Goal: Transaction & Acquisition: Purchase product/service

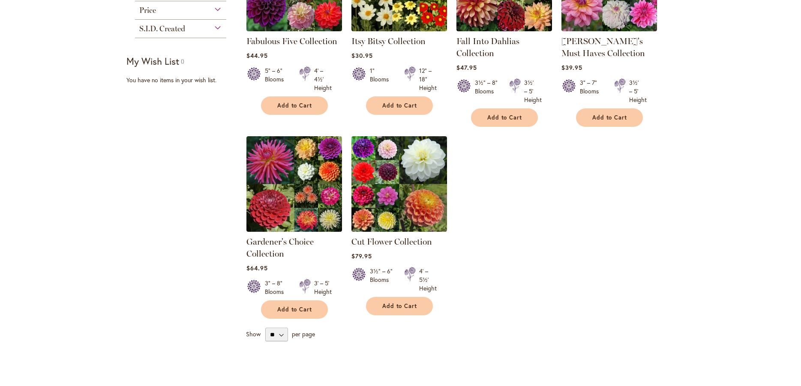
scroll to position [231, 0]
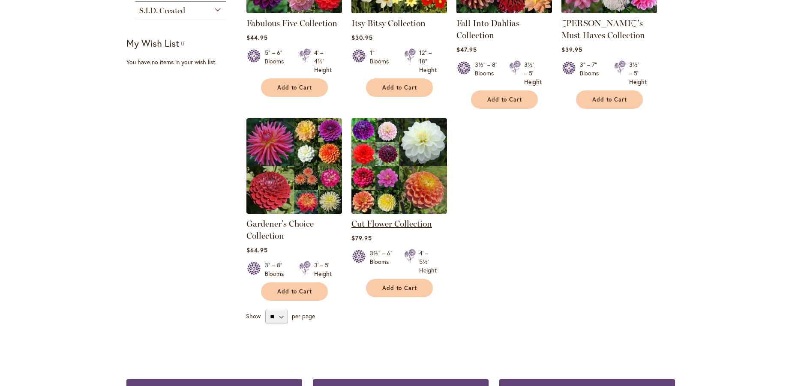
click at [389, 222] on link "Cut Flower Collection" at bounding box center [391, 224] width 81 height 10
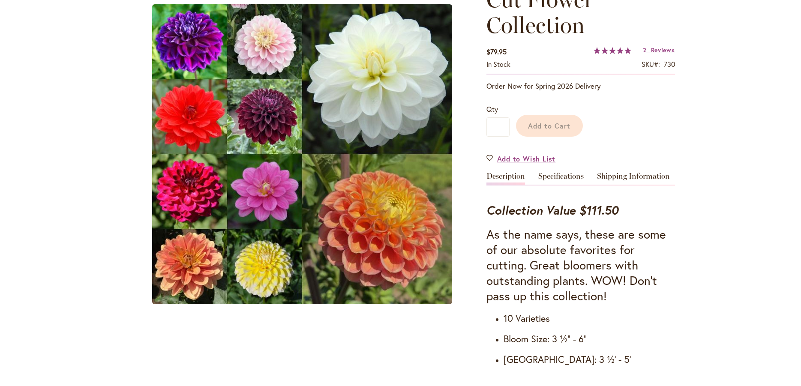
scroll to position [155, 0]
